Goal: Task Accomplishment & Management: Use online tool/utility

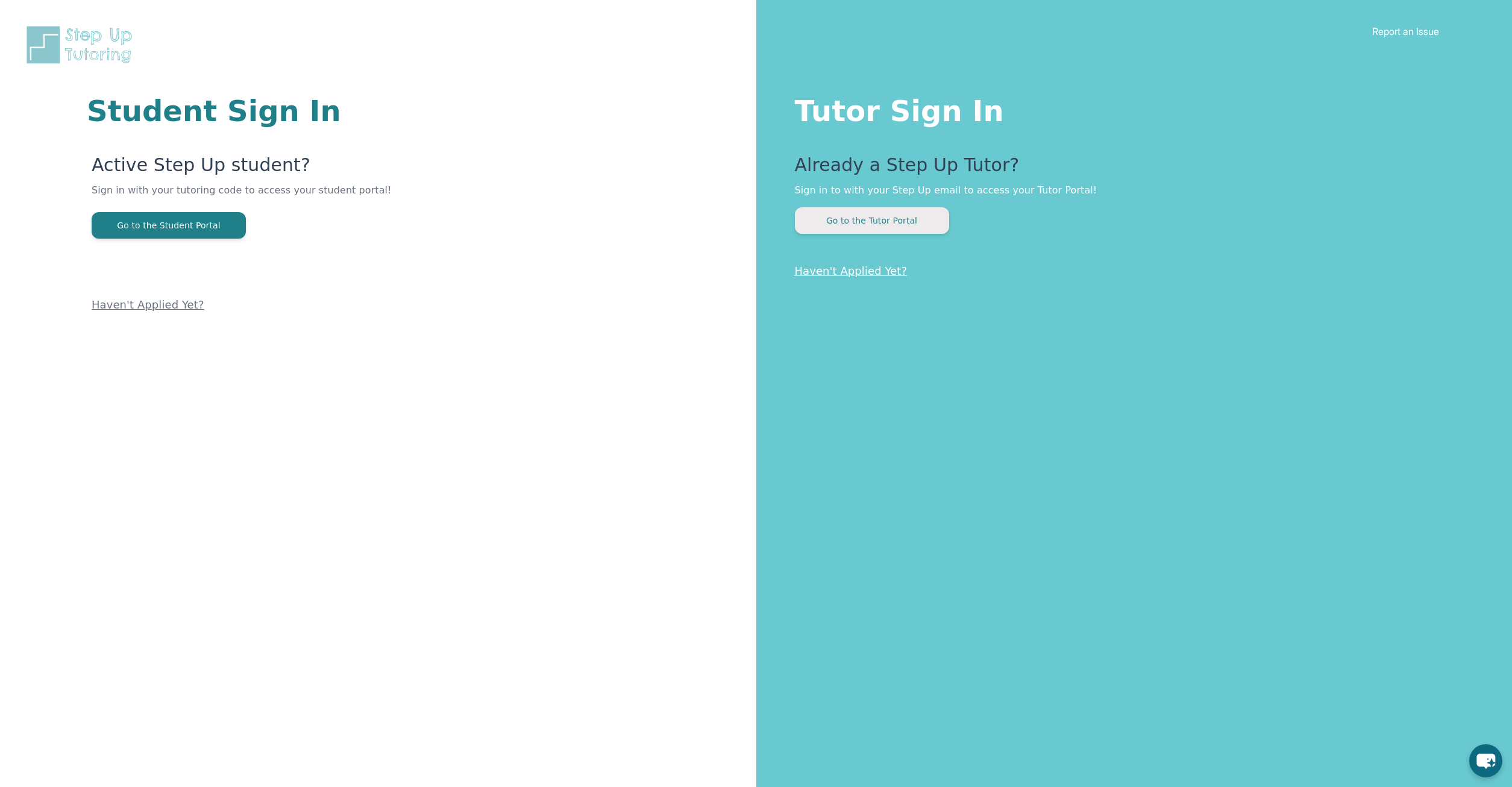
click at [892, 213] on button "Go to the Tutor Portal" at bounding box center [872, 220] width 154 height 26
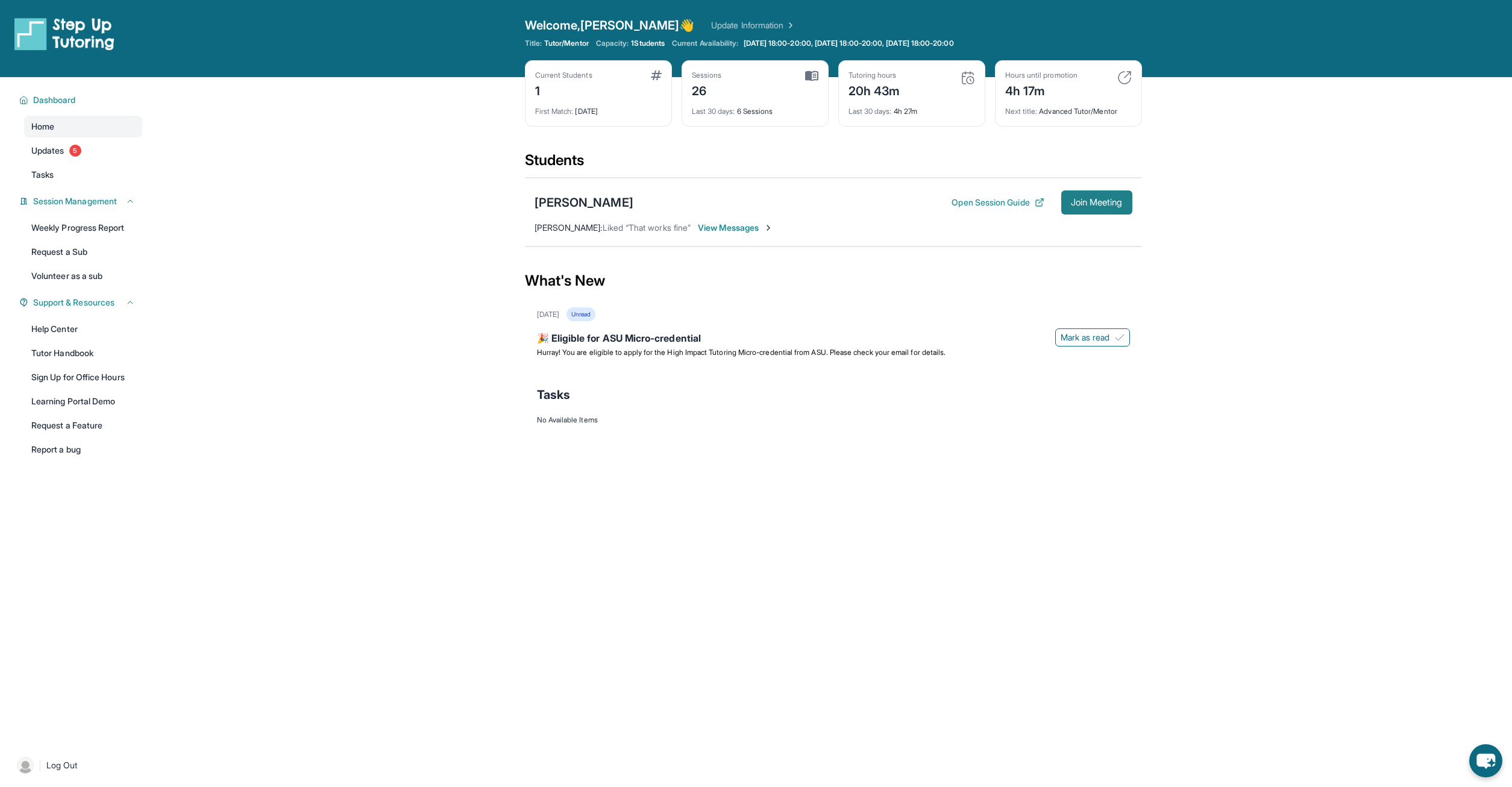
click at [1091, 206] on span "Join Meeting" at bounding box center [1097, 202] width 52 height 8
